Goal: Information Seeking & Learning: Learn about a topic

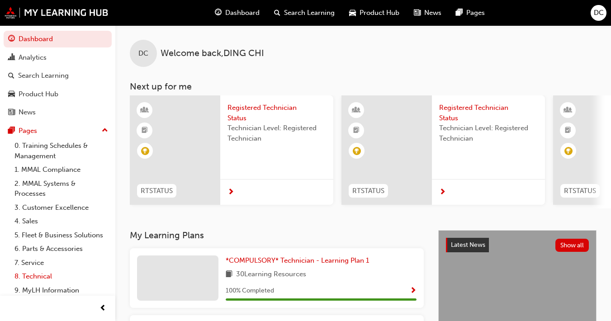
click at [53, 284] on link "8. Technical" at bounding box center [61, 277] width 101 height 14
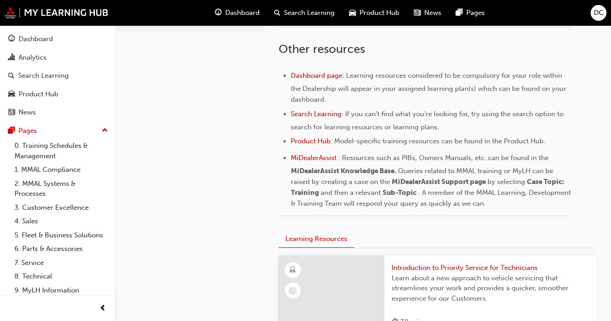
scroll to position [341, 0]
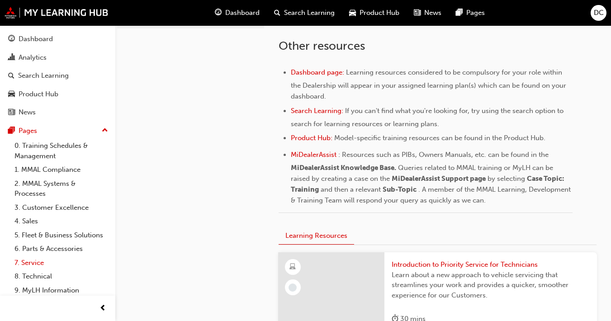
click at [40, 270] on link "7. Service" at bounding box center [61, 263] width 101 height 14
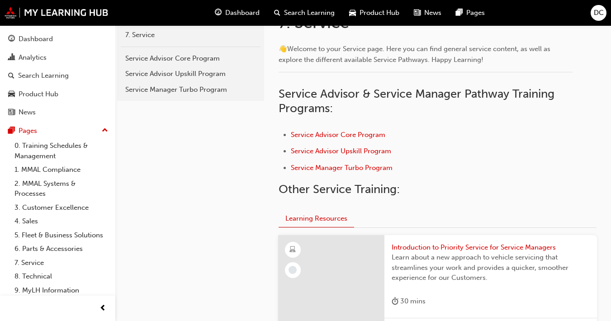
scroll to position [195, 0]
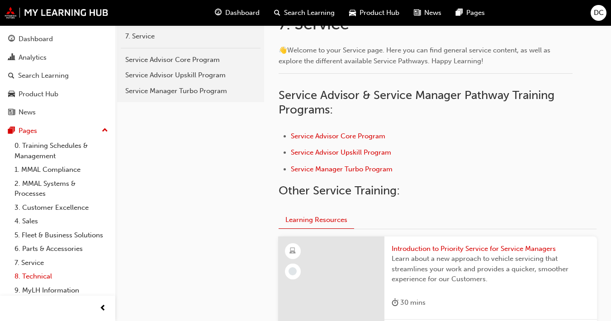
click at [29, 284] on link "8. Technical" at bounding box center [61, 277] width 101 height 14
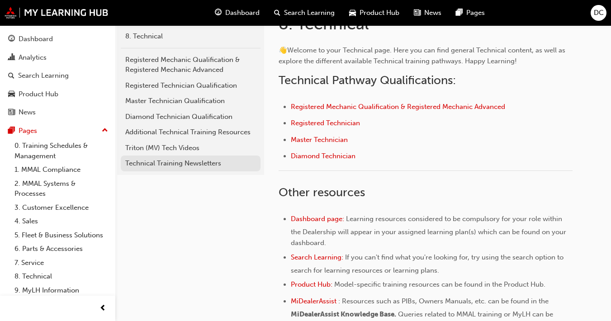
click at [183, 167] on div "Technical Training Newsletters" at bounding box center [190, 163] width 131 height 10
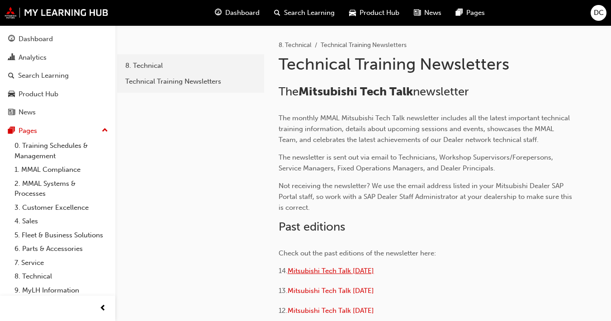
click at [364, 272] on span "Mitsubishi Tech Talk July 2025" at bounding box center [331, 271] width 86 height 8
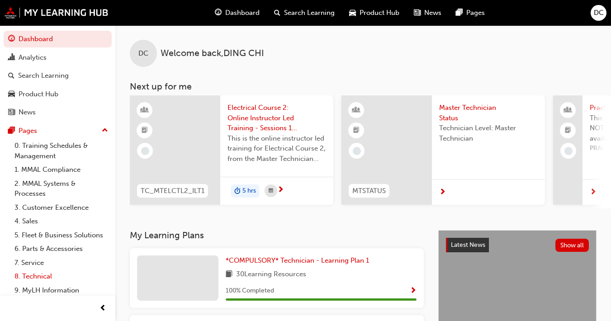
click at [35, 284] on link "8. Technical" at bounding box center [61, 277] width 101 height 14
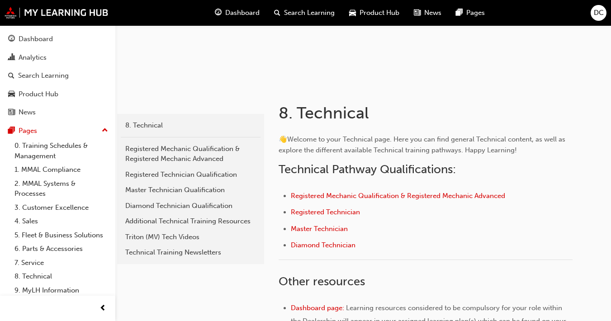
scroll to position [112, 0]
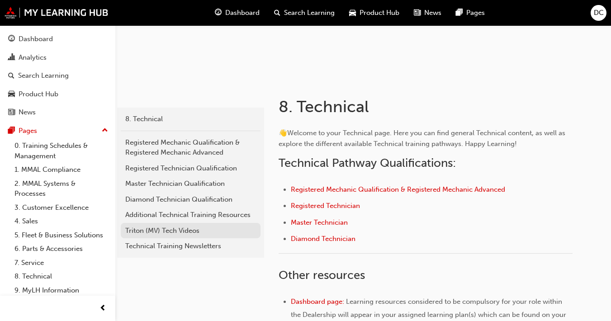
click at [185, 233] on div "Triton (MV) Tech Videos" at bounding box center [190, 231] width 131 height 10
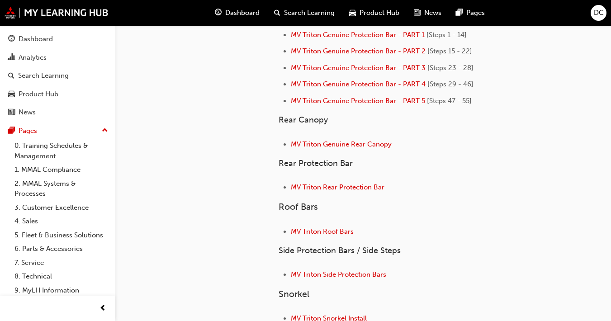
scroll to position [327, 0]
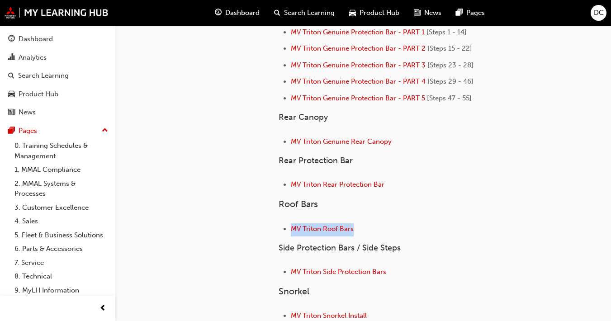
drag, startPoint x: 610, startPoint y: 208, endPoint x: 607, endPoint y: 229, distance: 21.1
click at [452, 229] on div "8. Technical Triton (MV) Tech Videos Triton (MV) Tech Videos General videos MV …" at bounding box center [437, 57] width 347 height 719
click at [370, 272] on span "MV Triton Side Protection Bars" at bounding box center [338, 272] width 95 height 8
